Goal: Transaction & Acquisition: Subscribe to service/newsletter

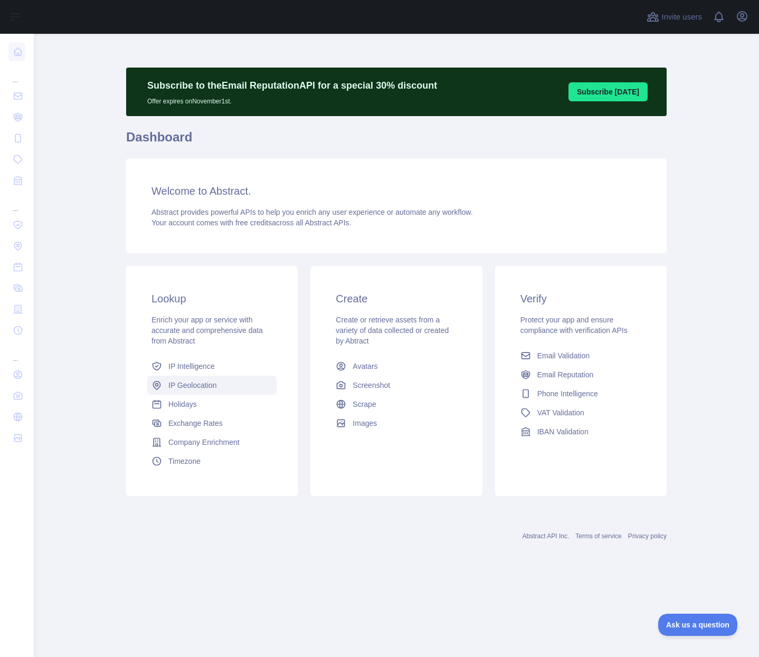
click at [189, 388] on span "IP Geolocation" at bounding box center [192, 385] width 49 height 11
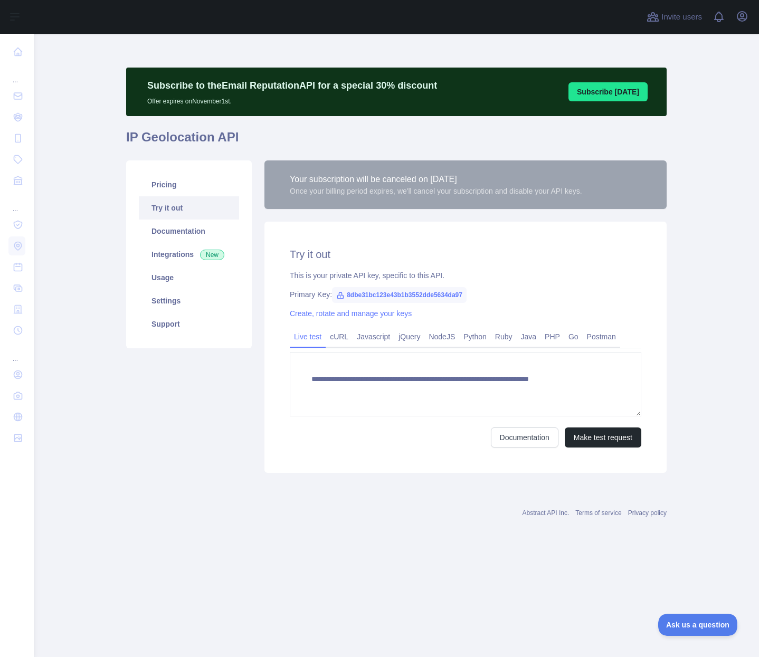
type textarea "**********"
click at [183, 285] on link "Usage" at bounding box center [189, 277] width 100 height 23
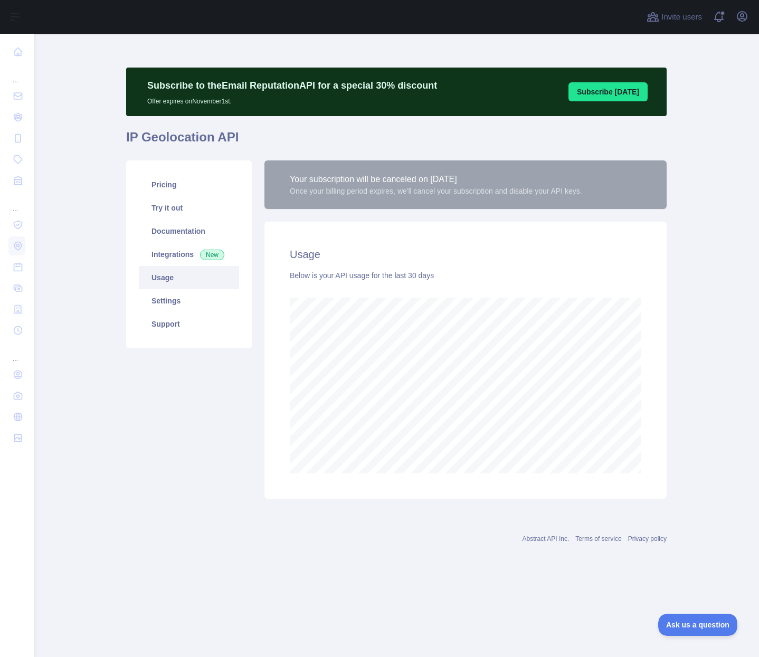
scroll to position [623, 725]
click at [214, 188] on link "Pricing" at bounding box center [189, 184] width 100 height 23
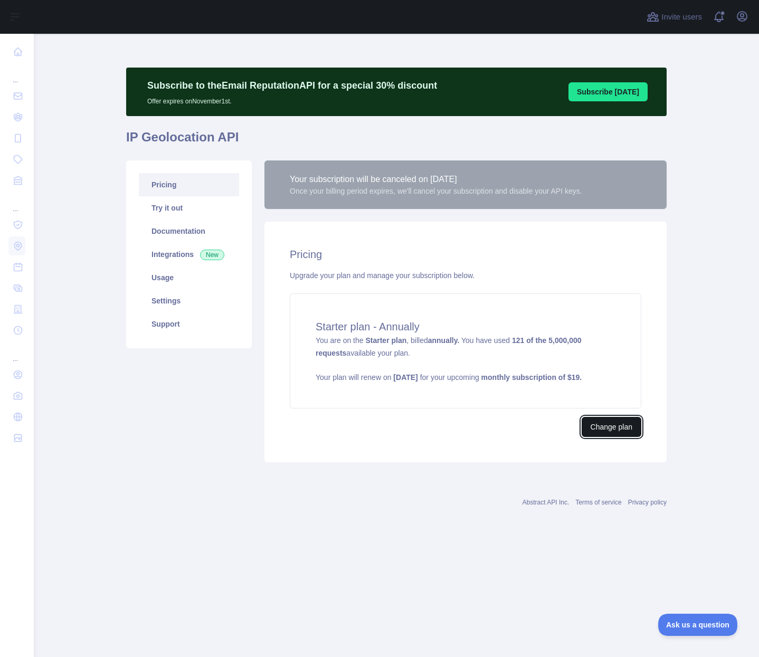
click at [597, 431] on button "Change plan" at bounding box center [612, 427] width 60 height 20
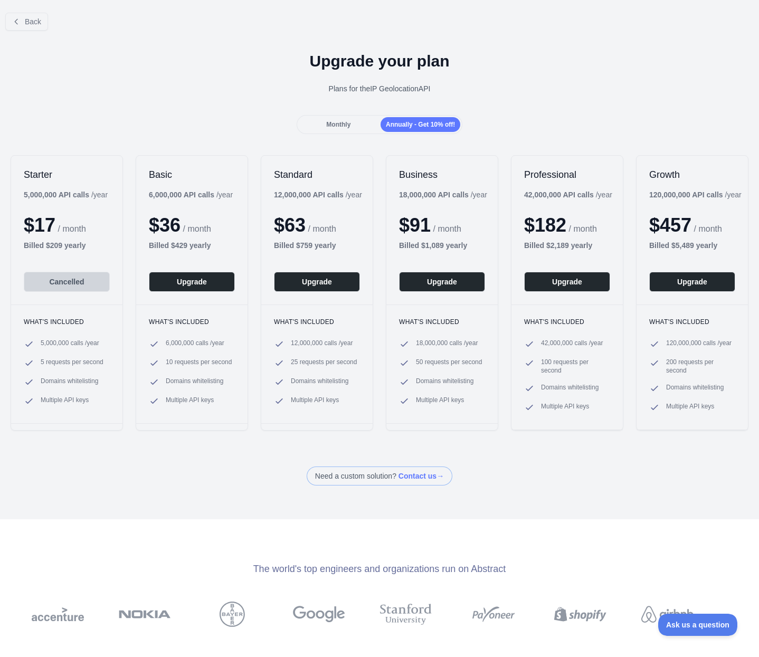
click at [348, 127] on span "Monthly" at bounding box center [338, 124] width 24 height 7
